Goal: Task Accomplishment & Management: Understand process/instructions

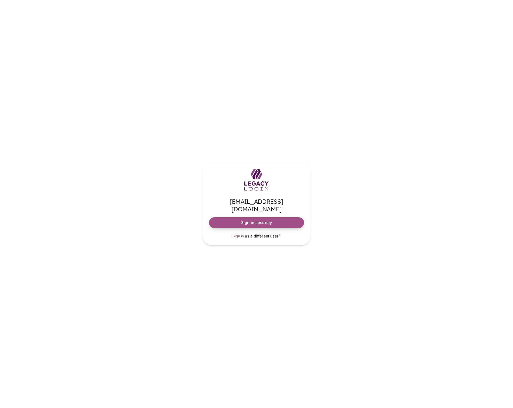
click at [280, 217] on button "Sign in securely" at bounding box center [256, 222] width 95 height 11
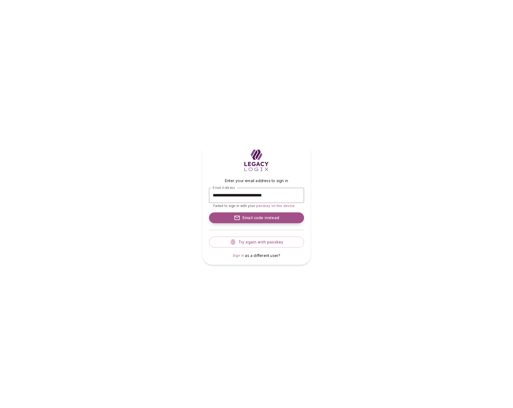
click at [271, 217] on span "Email code instead" at bounding box center [259, 217] width 39 height 5
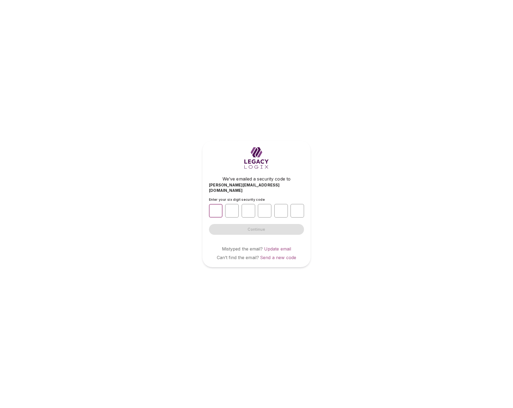
click at [214, 209] on input "number" at bounding box center [216, 211] width 14 height 14
type input "*"
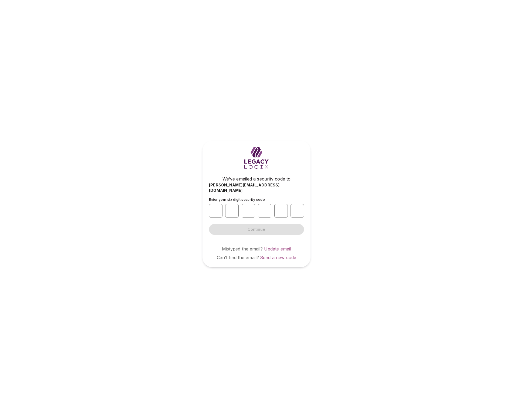
type input "*"
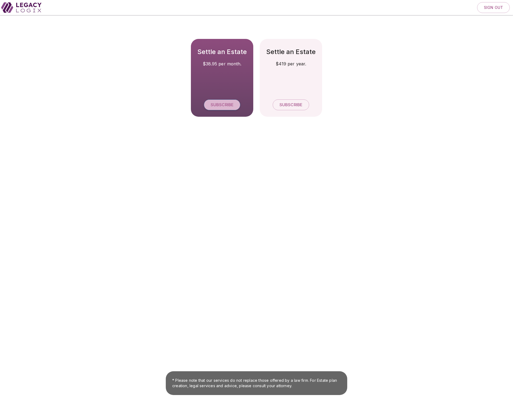
click at [226, 106] on span "Subscribe" at bounding box center [222, 104] width 23 height 5
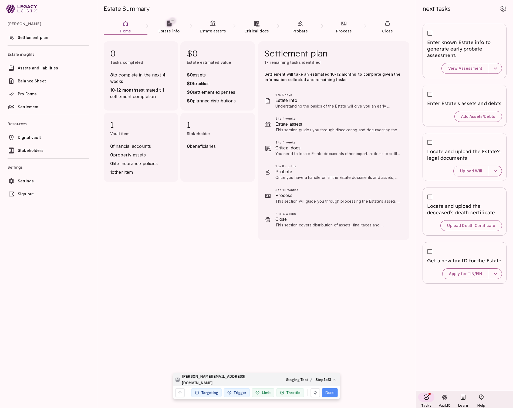
click at [330, 390] on button "Done" at bounding box center [329, 392] width 15 height 9
click at [334, 378] on icon at bounding box center [334, 379] width 4 height 4
click at [251, 308] on main "0 Tasks completed 8 to complete in the next 4 weeks 10-12 months estimated till…" at bounding box center [256, 221] width 319 height 373
click at [211, 392] on div "Targeting" at bounding box center [206, 392] width 30 height 9
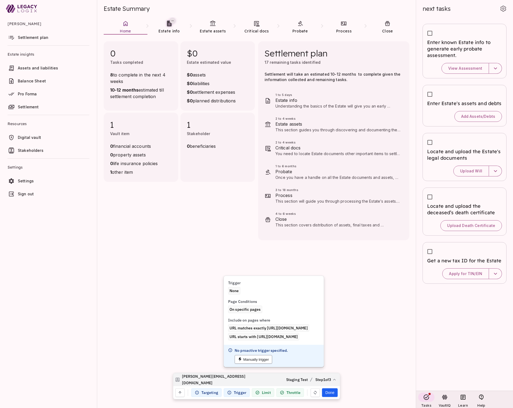
click at [257, 364] on button "Manually trigger" at bounding box center [254, 359] width 38 height 9
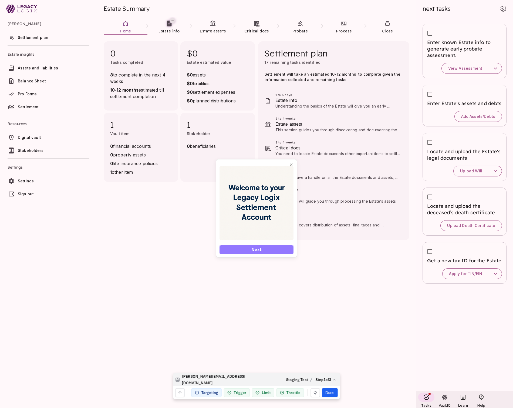
click at [273, 249] on button "Next" at bounding box center [257, 249] width 74 height 9
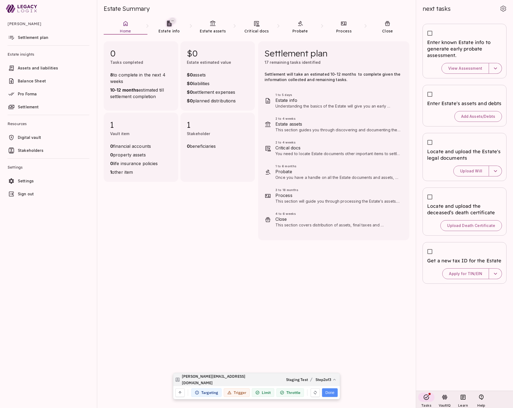
click at [330, 391] on button "Done" at bounding box center [329, 392] width 15 height 9
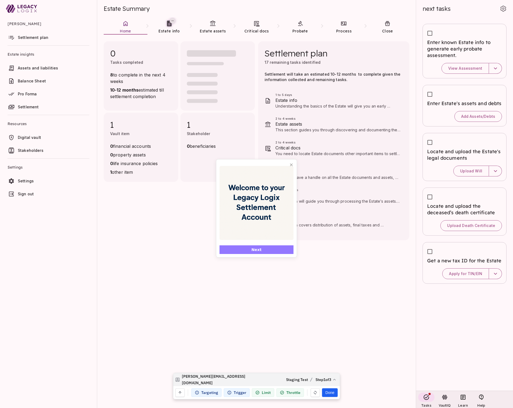
click at [265, 249] on button "Next" at bounding box center [257, 249] width 74 height 9
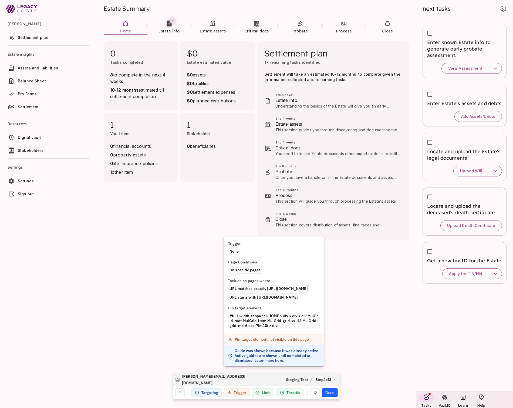
click at [233, 393] on div "Trigger" at bounding box center [237, 392] width 26 height 9
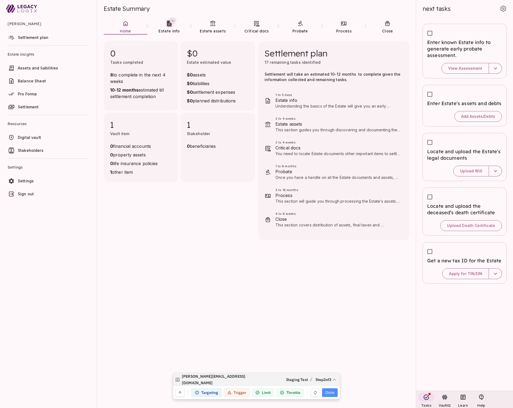
click at [331, 392] on button "Done" at bounding box center [329, 392] width 15 height 9
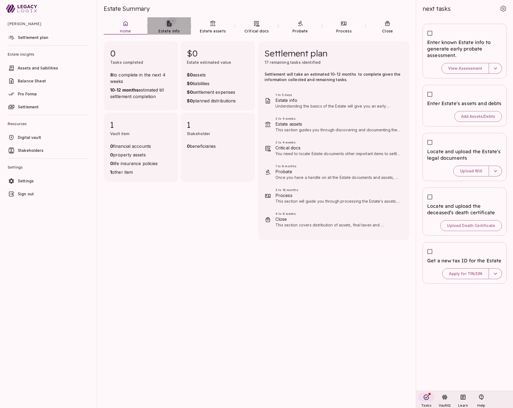
click at [171, 28] on link "Estate info" at bounding box center [169, 26] width 44 height 19
click at [213, 28] on link "Estate assets" at bounding box center [213, 26] width 44 height 19
click at [256, 29] on span "Critical docs" at bounding box center [256, 31] width 25 height 5
click at [300, 27] on link "Probate" at bounding box center [300, 26] width 44 height 19
click at [342, 28] on span "Process" at bounding box center [343, 30] width 15 height 5
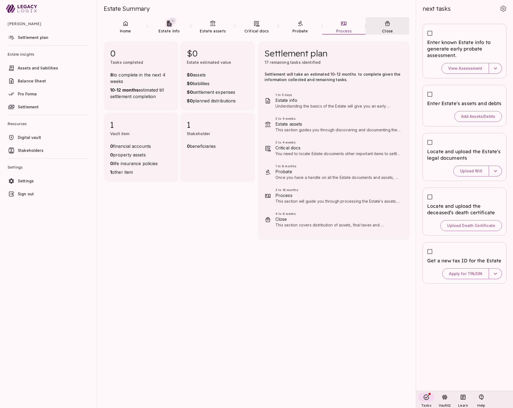
click at [388, 28] on link "Close" at bounding box center [388, 26] width 44 height 19
click at [166, 27] on link "Estate info" at bounding box center [169, 26] width 44 height 19
click at [210, 25] on icon at bounding box center [213, 23] width 6 height 6
click at [187, 281] on main "0 Tasks completed 8 to complete in the next 4 weeks 10-12 months estimated till…" at bounding box center [256, 221] width 319 height 373
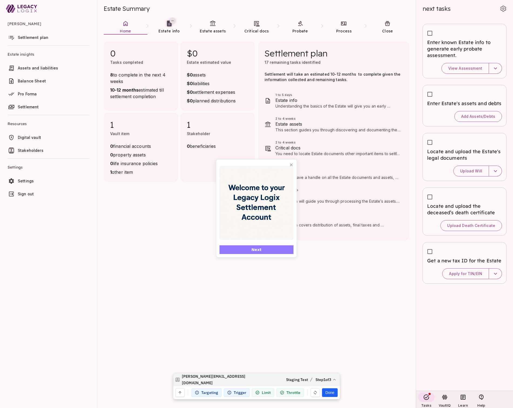
click at [277, 250] on button "Next" at bounding box center [257, 249] width 74 height 9
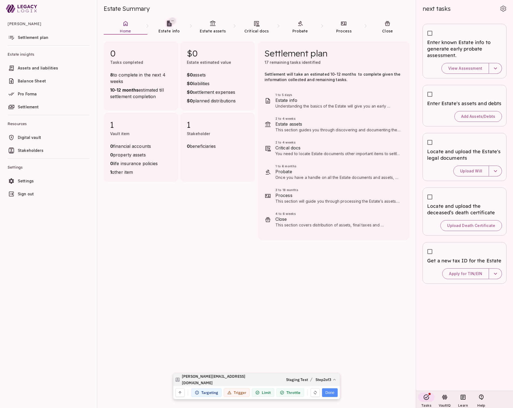
click at [330, 393] on button "Done" at bounding box center [329, 392] width 15 height 9
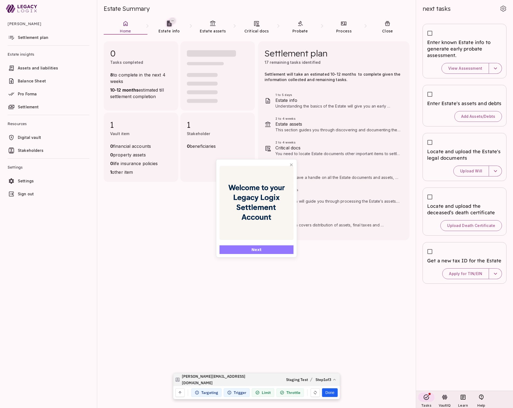
click at [270, 250] on button "Next" at bounding box center [257, 249] width 74 height 9
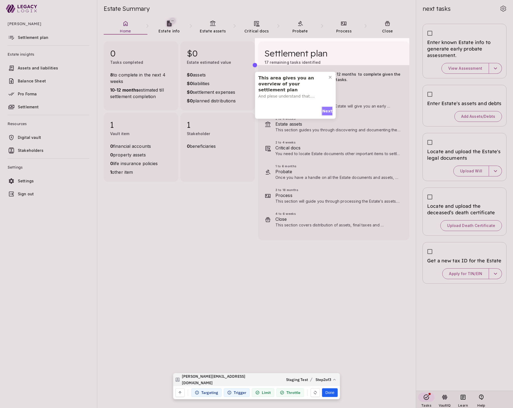
click at [325, 111] on span "Next" at bounding box center [327, 111] width 10 height 6
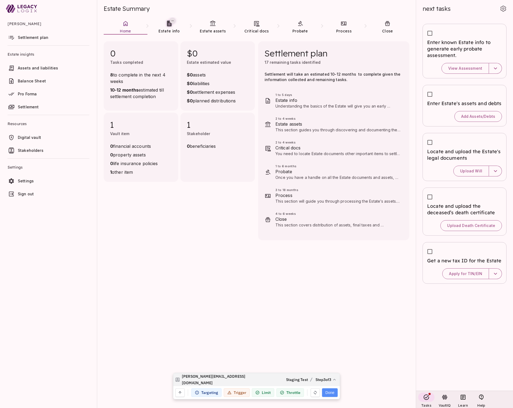
click at [330, 392] on button "Done" at bounding box center [329, 392] width 15 height 9
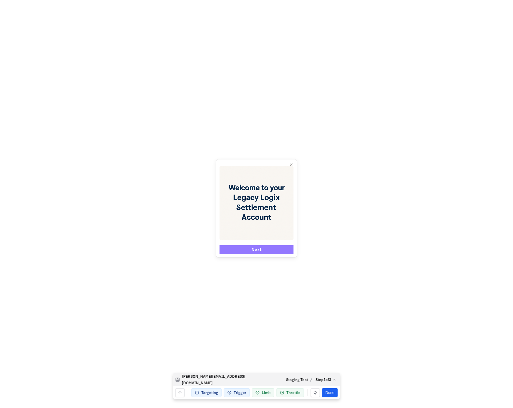
click at [272, 249] on button "Next" at bounding box center [257, 249] width 74 height 9
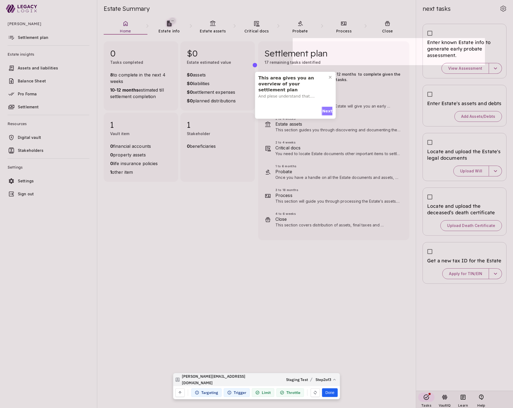
click at [328, 110] on span "Next" at bounding box center [327, 111] width 10 height 6
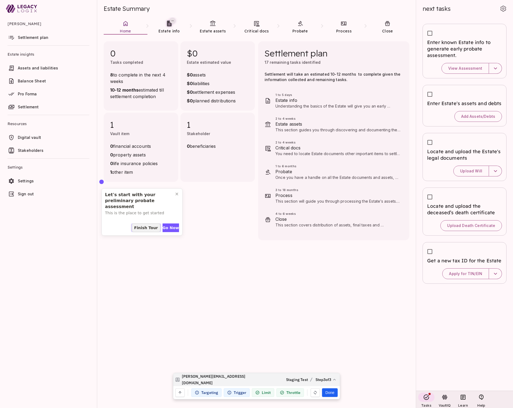
click at [150, 228] on span "Finish Tour" at bounding box center [146, 228] width 24 height 6
click at [330, 394] on button "Done" at bounding box center [329, 392] width 15 height 9
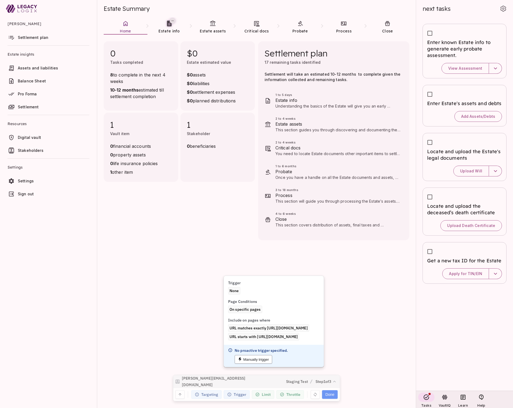
click at [256, 364] on button "Manually trigger" at bounding box center [254, 359] width 38 height 9
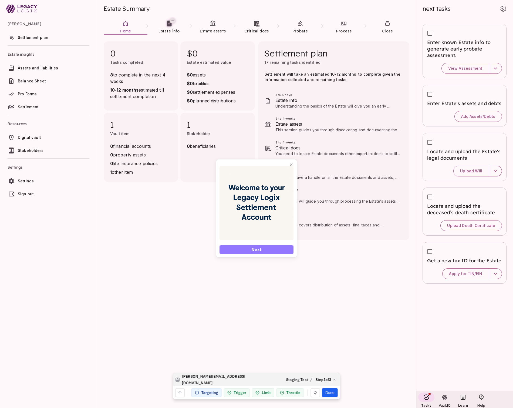
click at [270, 251] on button "Next" at bounding box center [257, 249] width 74 height 9
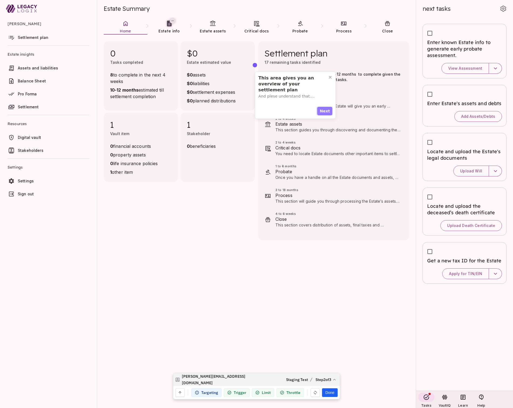
click at [327, 110] on span "Next" at bounding box center [325, 111] width 10 height 6
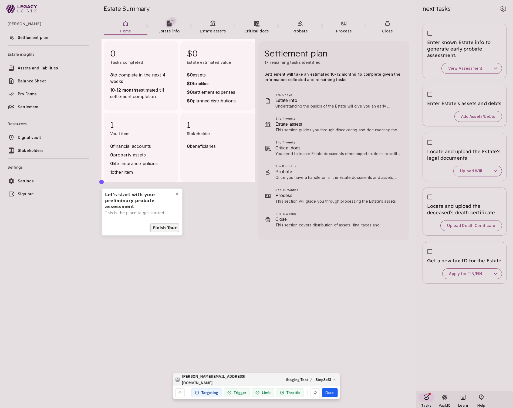
click at [168, 228] on span "Finish Tour" at bounding box center [165, 228] width 24 height 6
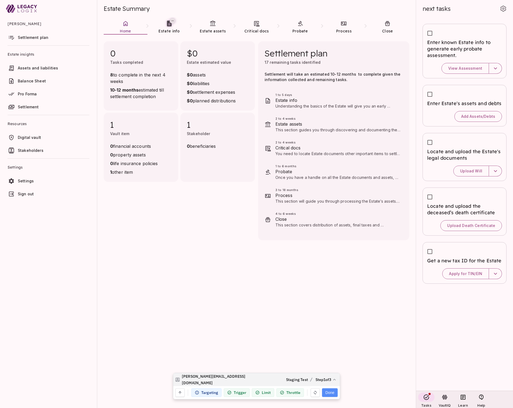
click at [332, 391] on button "Done" at bounding box center [329, 392] width 15 height 9
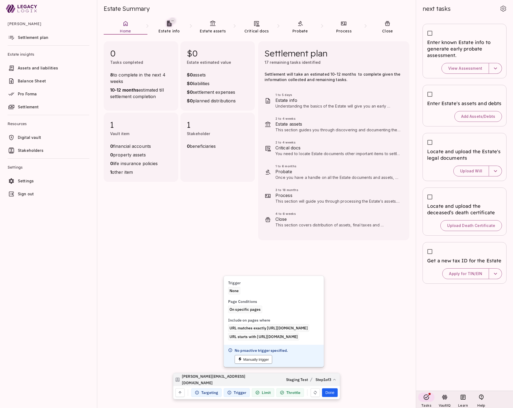
click at [258, 364] on button "Manually trigger" at bounding box center [254, 359] width 38 height 9
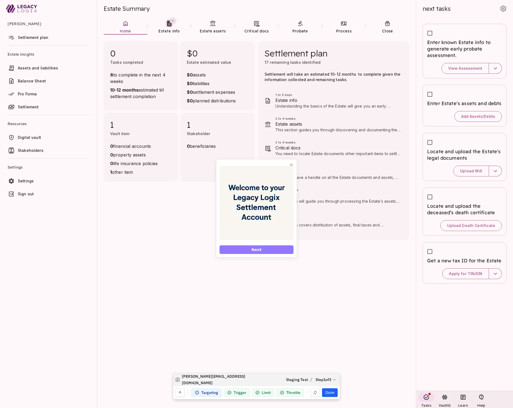
click at [265, 248] on button "Next" at bounding box center [257, 249] width 74 height 9
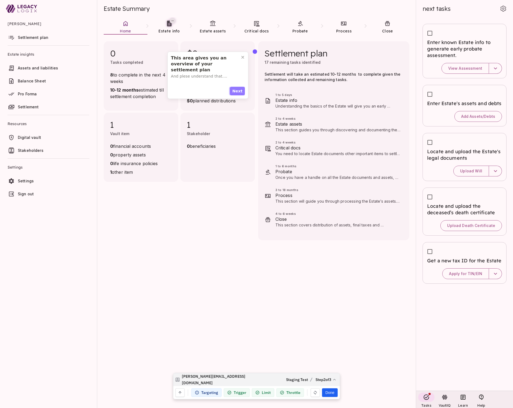
click at [240, 91] on span "Next" at bounding box center [237, 91] width 10 height 6
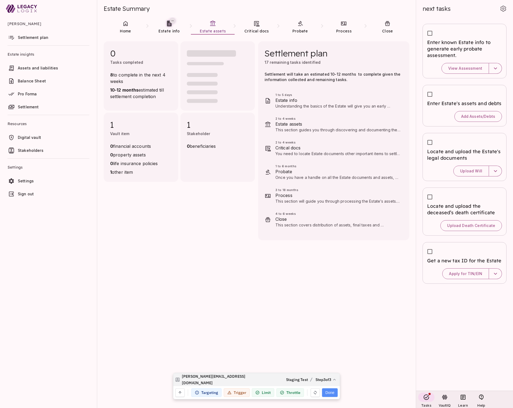
click at [332, 391] on button "Done" at bounding box center [329, 392] width 15 height 9
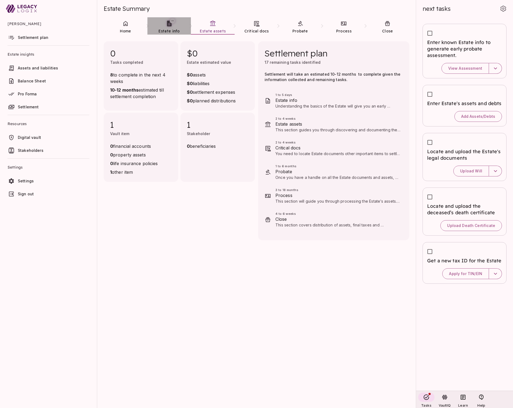
click at [170, 28] on link "Estate info" at bounding box center [169, 26] width 44 height 19
click at [212, 27] on link "Estate assets" at bounding box center [213, 26] width 44 height 19
click at [252, 25] on link "Critical docs" at bounding box center [257, 26] width 44 height 19
click at [217, 31] on span "Estate assets" at bounding box center [213, 31] width 26 height 5
click at [169, 28] on span "Estate info" at bounding box center [169, 30] width 21 height 5
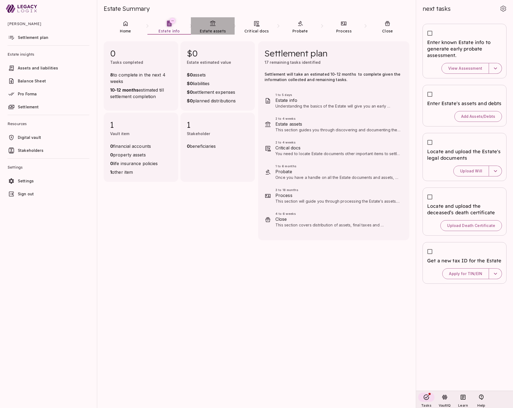
click at [210, 29] on span "Estate assets" at bounding box center [213, 31] width 26 height 5
click at [256, 29] on span "Critical docs" at bounding box center [256, 31] width 25 height 5
click at [127, 24] on icon at bounding box center [125, 23] width 4 height 5
click at [117, 24] on link "Home" at bounding box center [126, 26] width 44 height 19
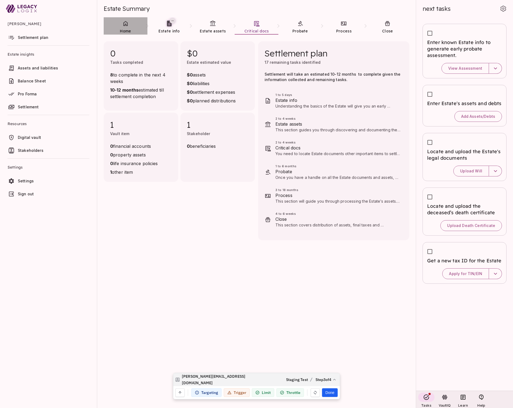
click at [125, 25] on icon at bounding box center [125, 23] width 6 height 6
click at [331, 394] on button "Done" at bounding box center [329, 392] width 15 height 9
click at [332, 378] on icon at bounding box center [334, 379] width 4 height 4
click at [323, 337] on button "Step 1" at bounding box center [326, 336] width 80 height 11
click at [330, 390] on button "Done" at bounding box center [329, 392] width 15 height 9
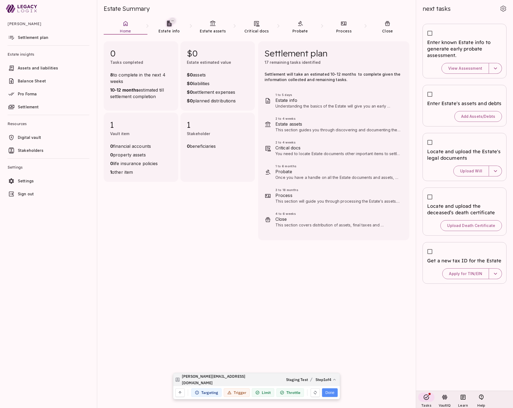
click at [330, 392] on button "Done" at bounding box center [329, 392] width 15 height 9
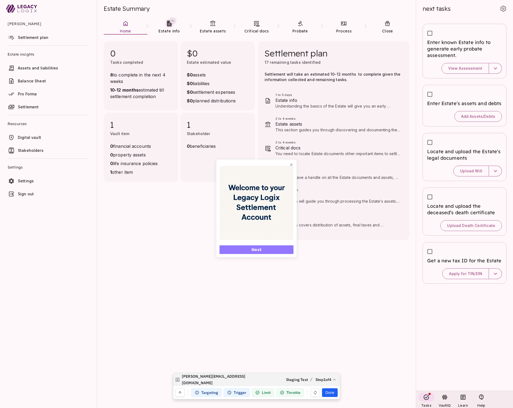
click at [268, 249] on button "Next" at bounding box center [257, 249] width 74 height 9
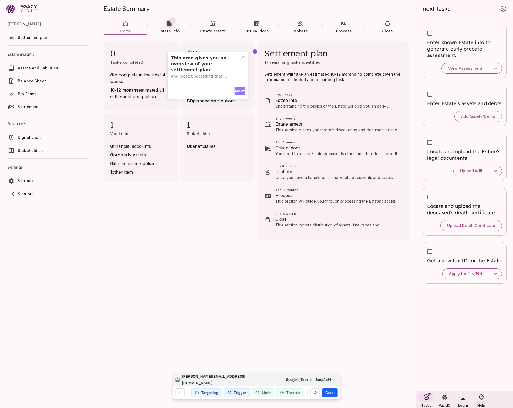
click at [241, 91] on span "Next" at bounding box center [240, 91] width 10 height 6
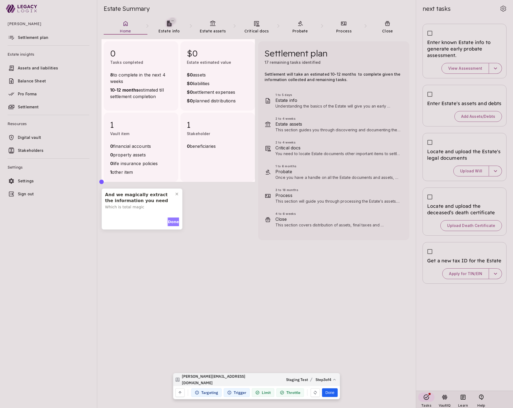
click at [171, 222] on span "Done" at bounding box center [173, 222] width 11 height 6
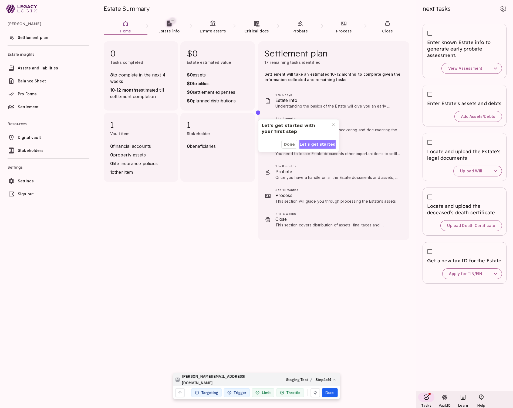
click at [322, 146] on span "Let's get started" at bounding box center [318, 145] width 36 height 6
click at [330, 392] on button "Done" at bounding box center [329, 392] width 15 height 9
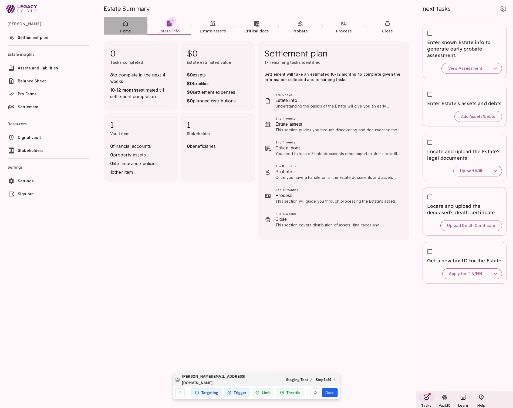
click at [130, 29] on span "Home" at bounding box center [125, 31] width 11 height 5
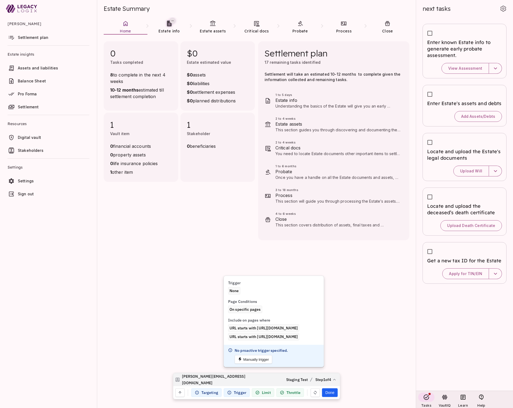
click at [239, 392] on div "Trigger" at bounding box center [237, 392] width 26 height 9
click at [254, 364] on button "Manually trigger" at bounding box center [254, 359] width 38 height 9
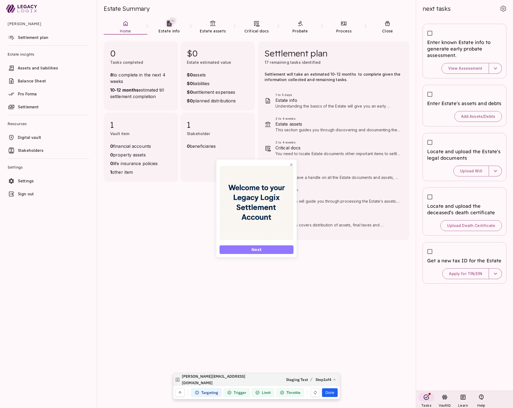
click at [270, 251] on button "Next" at bounding box center [257, 249] width 74 height 9
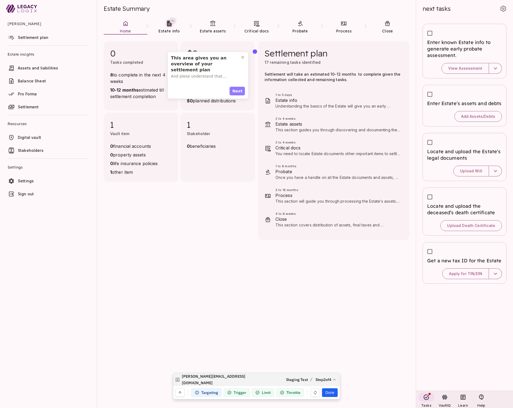
click at [238, 91] on span "Next" at bounding box center [237, 91] width 10 height 6
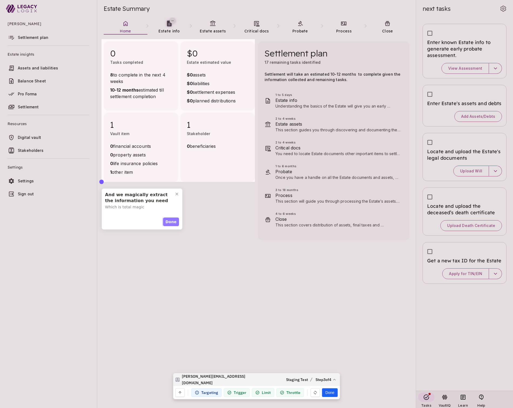
click at [173, 222] on span "Done" at bounding box center [171, 222] width 11 height 6
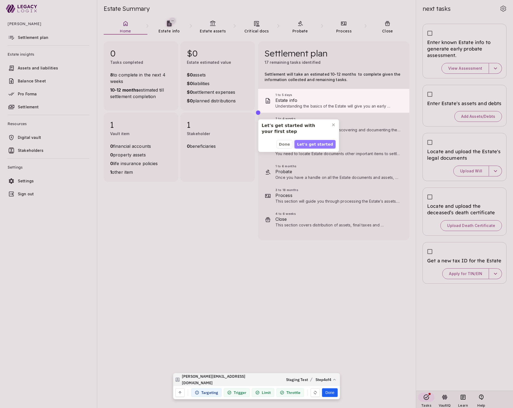
click at [314, 143] on span "Let's get started" at bounding box center [315, 145] width 36 height 6
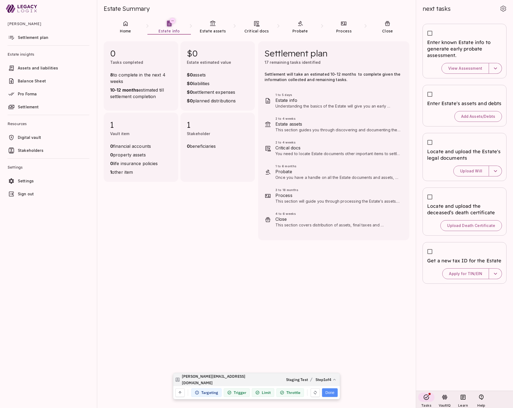
click at [331, 391] on button "Done" at bounding box center [329, 392] width 15 height 9
